Goal: Transaction & Acquisition: Purchase product/service

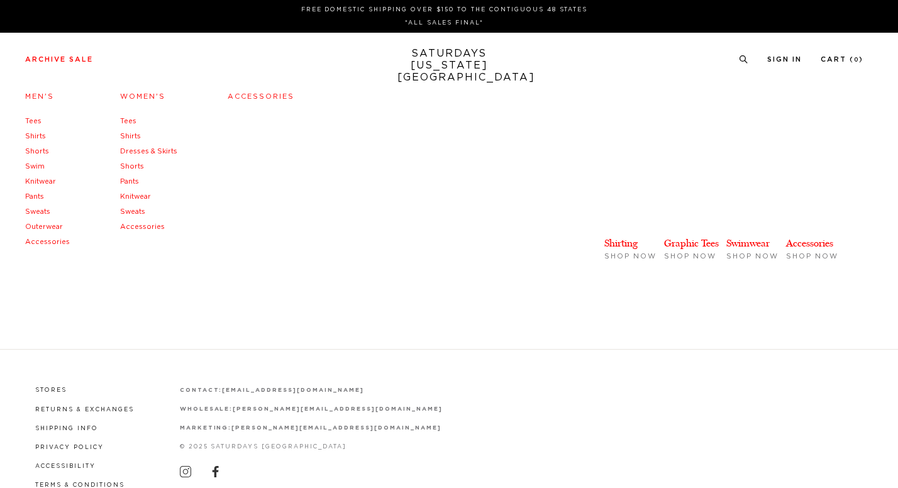
click at [130, 139] on link "Shirts" at bounding box center [130, 136] width 21 height 7
click at [135, 151] on link "Dresses & Skirts" at bounding box center [148, 151] width 57 height 7
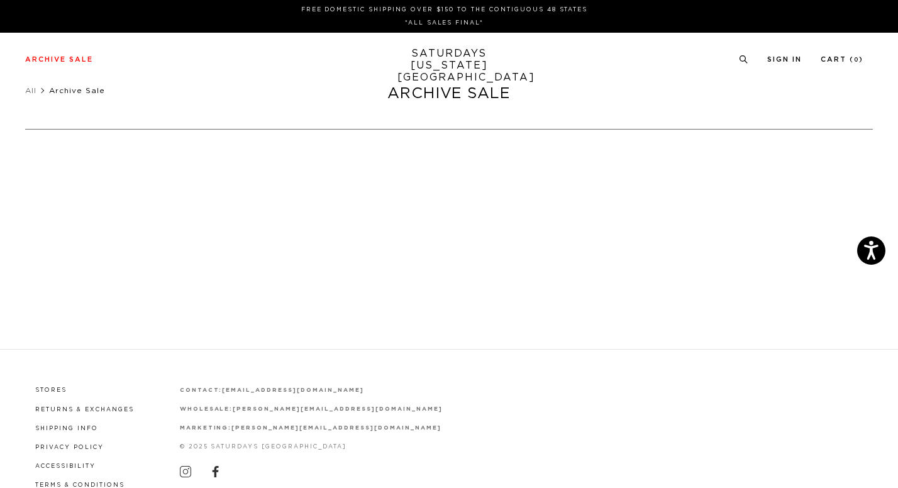
click at [443, 53] on link "SATURDAYS NEW YORK CITY" at bounding box center [449, 66] width 104 height 36
click at [457, 66] on link "SATURDAYS NEW YORK CITY" at bounding box center [449, 66] width 104 height 36
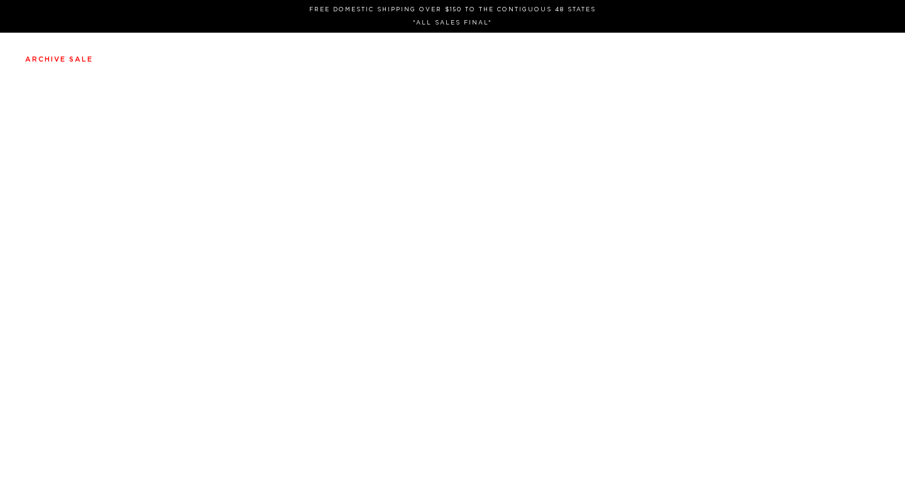
click at [96, 57] on div "Archive Sale Men's Tees Shirts Shorts Swim Knitwear Pants Sweats" at bounding box center [452, 58] width 855 height 11
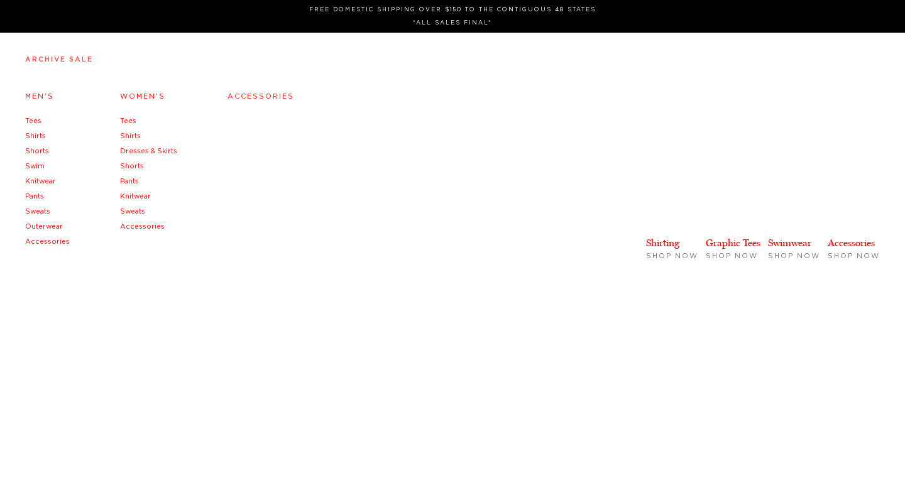
click at [79, 63] on link "Archive Sale" at bounding box center [59, 59] width 68 height 7
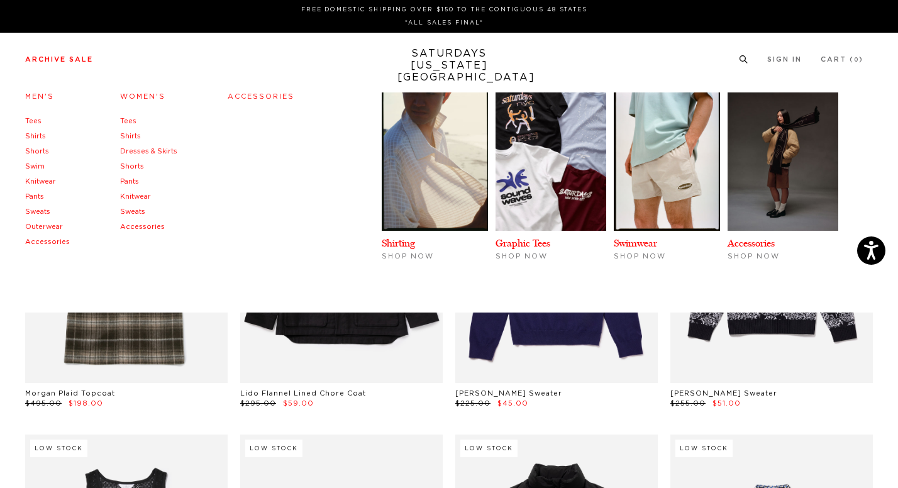
click at [146, 96] on link "Women's" at bounding box center [142, 96] width 45 height 7
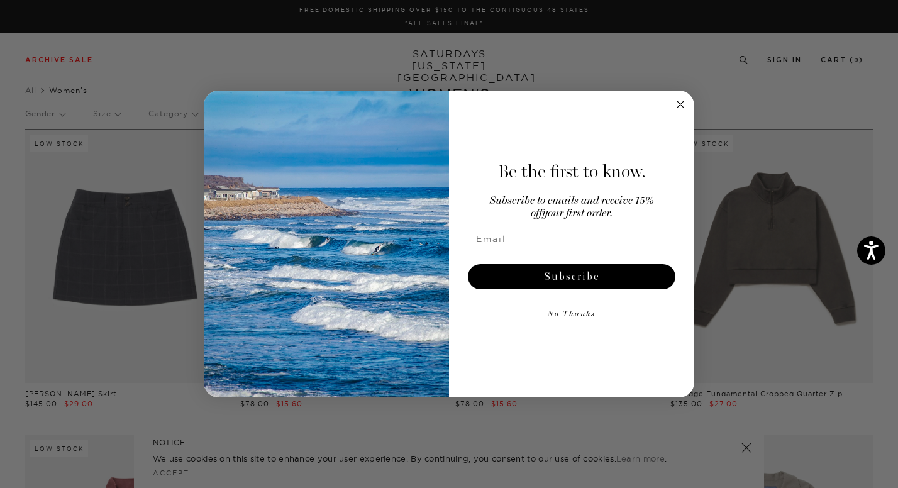
click at [675, 109] on circle "Close dialog" at bounding box center [680, 104] width 14 height 14
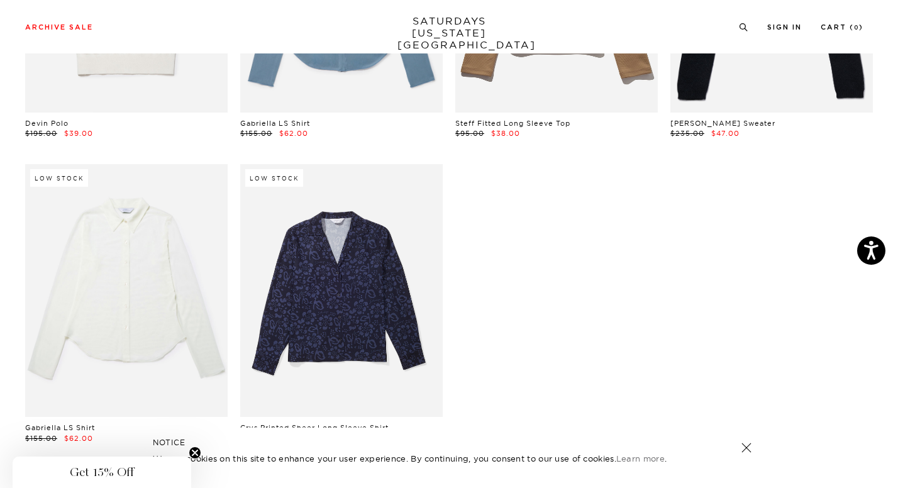
scroll to position [2823, 0]
